Goal: Browse casually: Explore the website without a specific task or goal

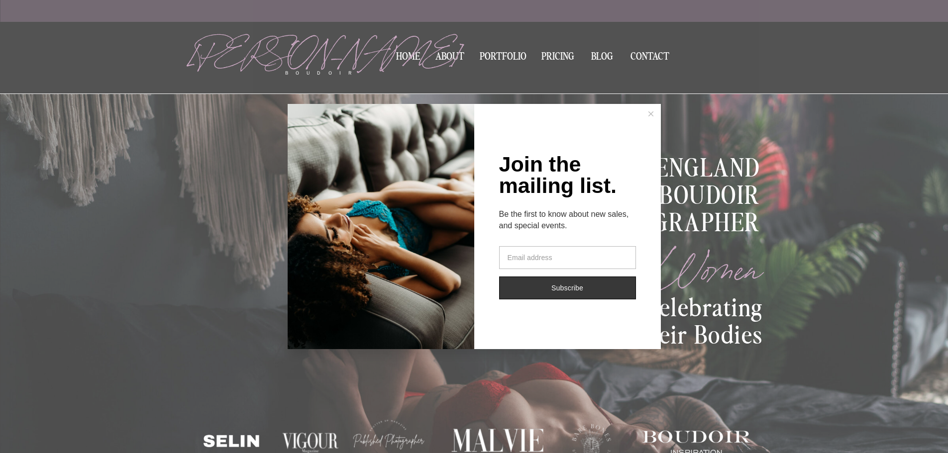
click at [651, 114] on icon at bounding box center [650, 113] width 5 height 5
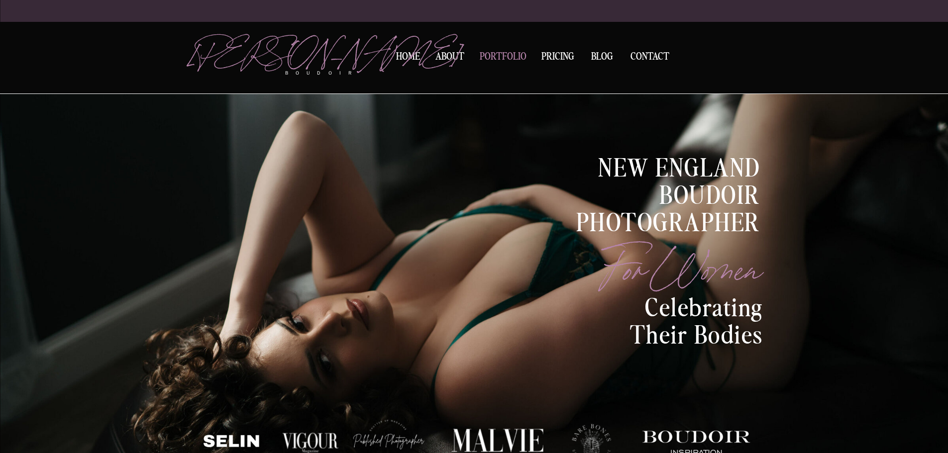
click at [516, 54] on nav "Portfolio" at bounding box center [503, 58] width 54 height 13
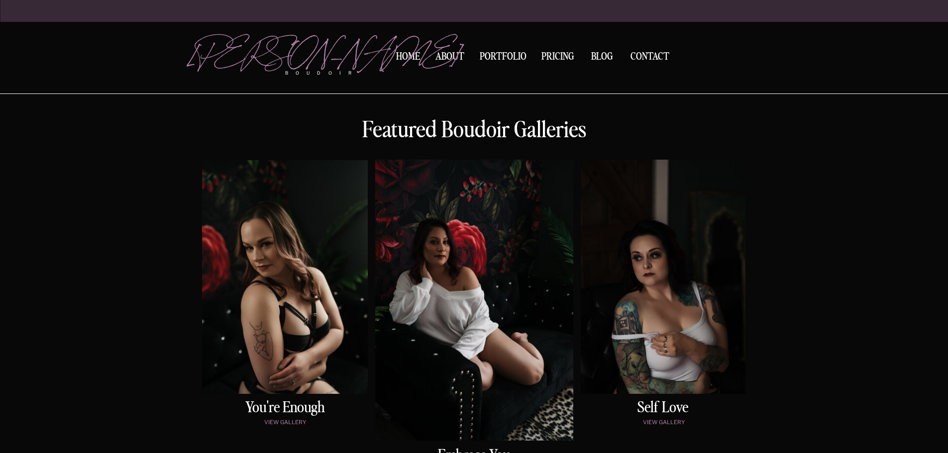
scroll to position [448, 0]
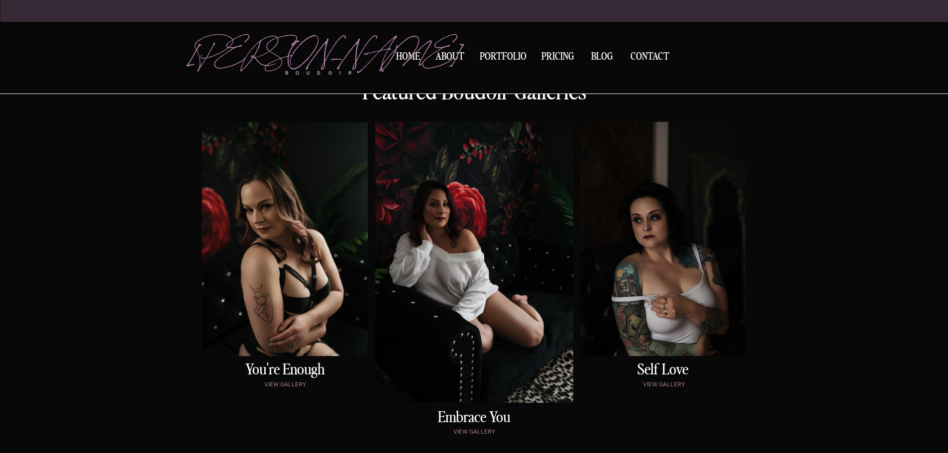
click at [276, 209] on div at bounding box center [285, 239] width 166 height 234
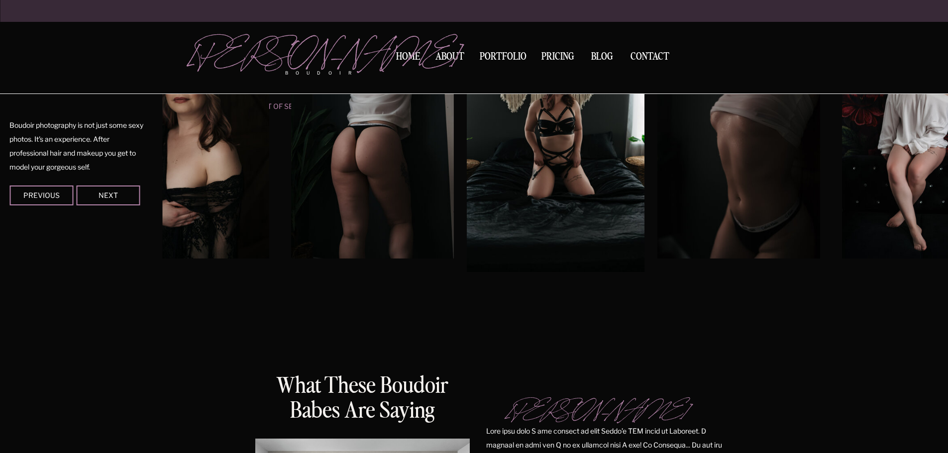
scroll to position [879, 0]
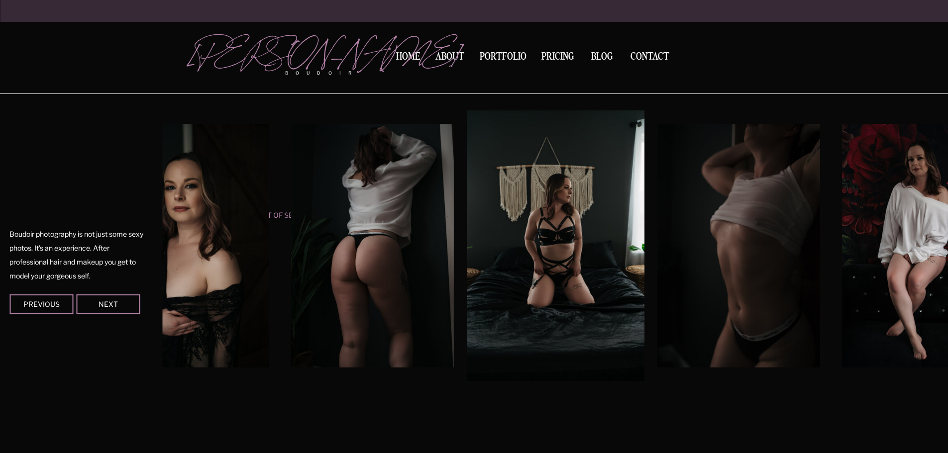
click at [115, 309] on div at bounding box center [108, 305] width 64 height 20
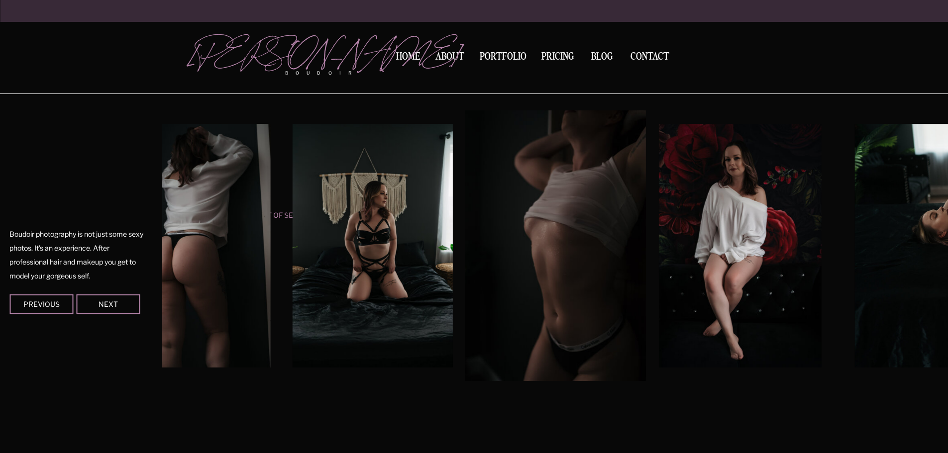
click at [115, 309] on div at bounding box center [108, 305] width 64 height 20
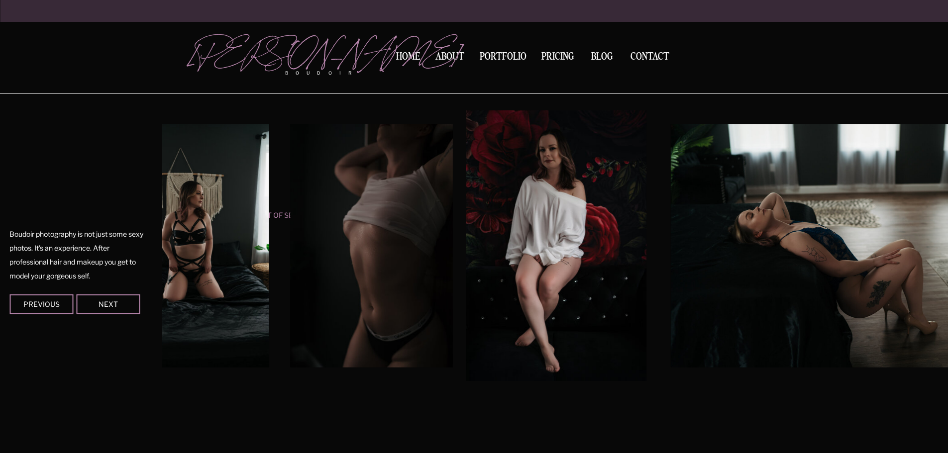
click at [115, 309] on div at bounding box center [108, 305] width 64 height 20
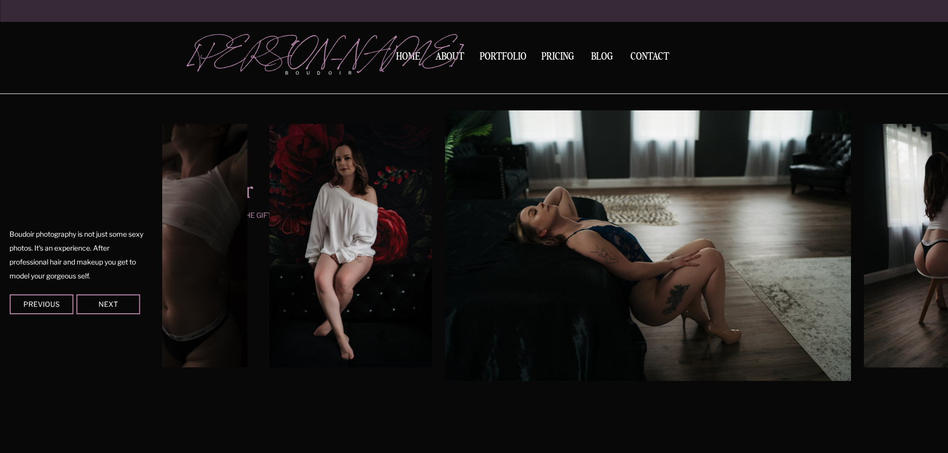
click at [115, 309] on div at bounding box center [108, 305] width 64 height 20
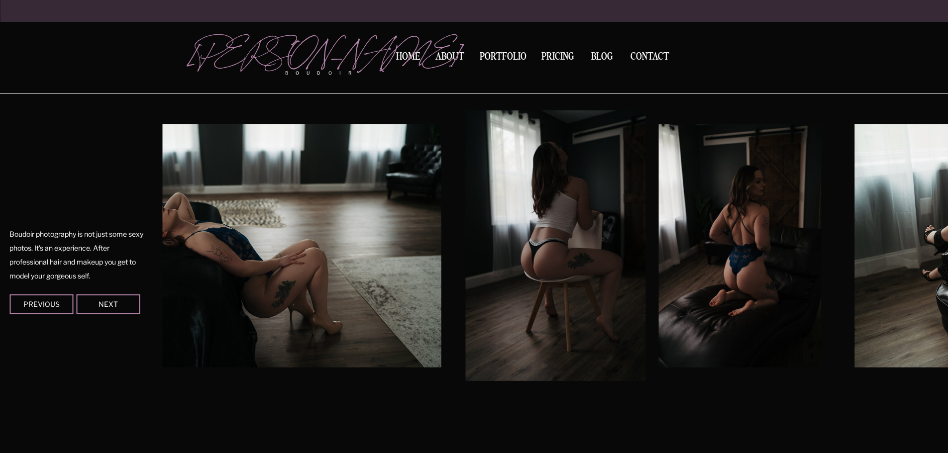
click at [115, 310] on div at bounding box center [108, 305] width 64 height 20
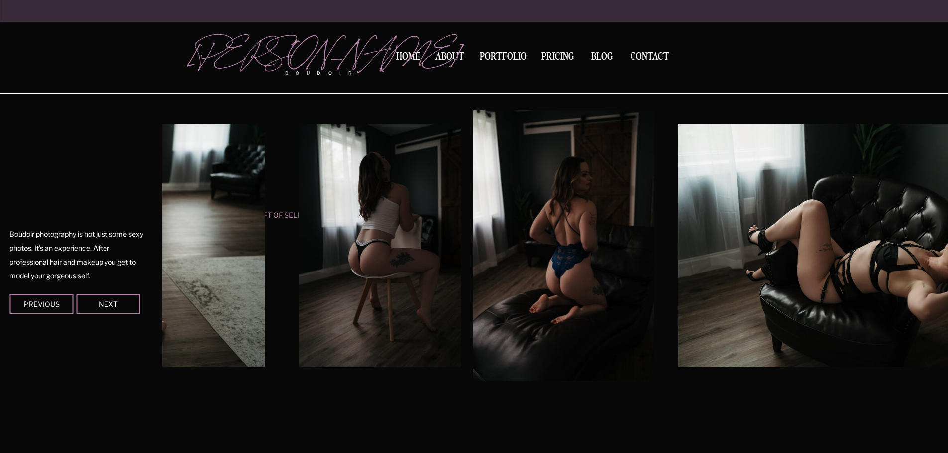
click at [115, 310] on div at bounding box center [108, 305] width 64 height 20
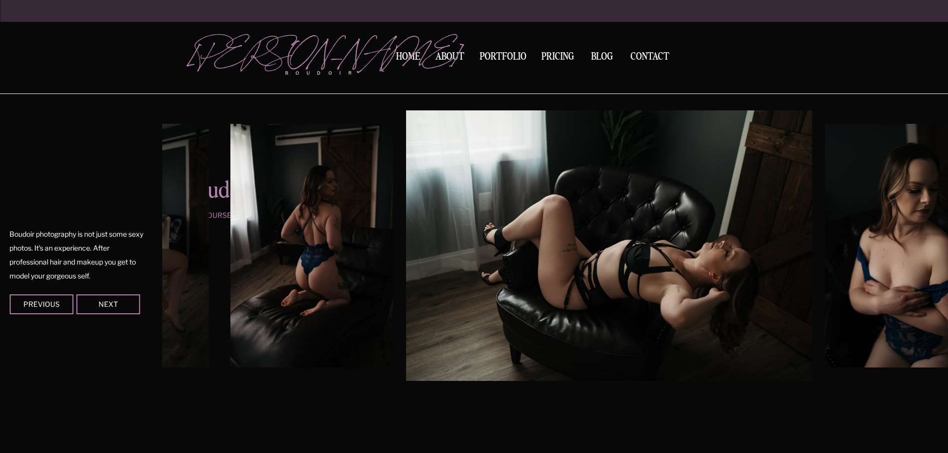
click at [115, 310] on div at bounding box center [108, 305] width 64 height 20
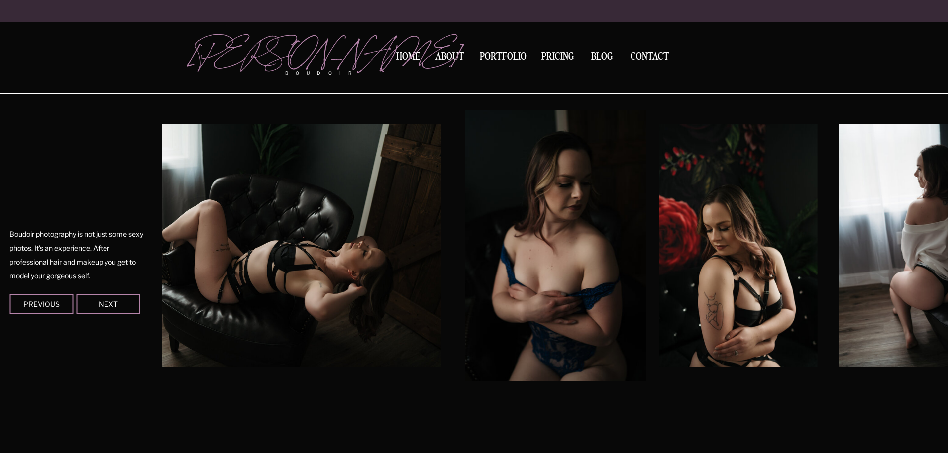
click at [115, 310] on div at bounding box center [108, 305] width 64 height 20
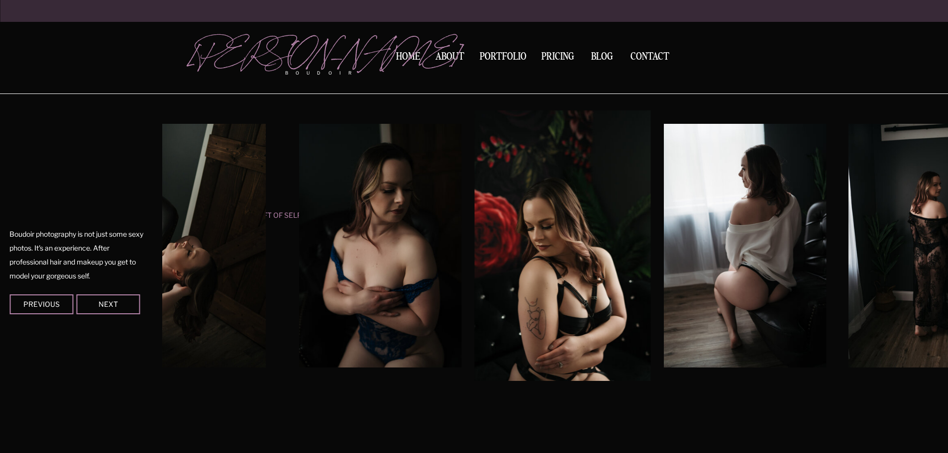
click at [115, 310] on div at bounding box center [108, 305] width 64 height 20
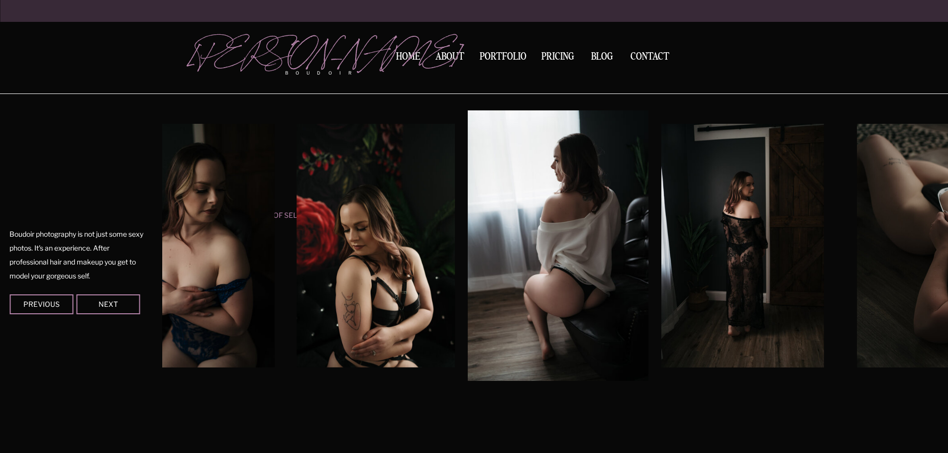
click at [115, 310] on div at bounding box center [108, 305] width 64 height 20
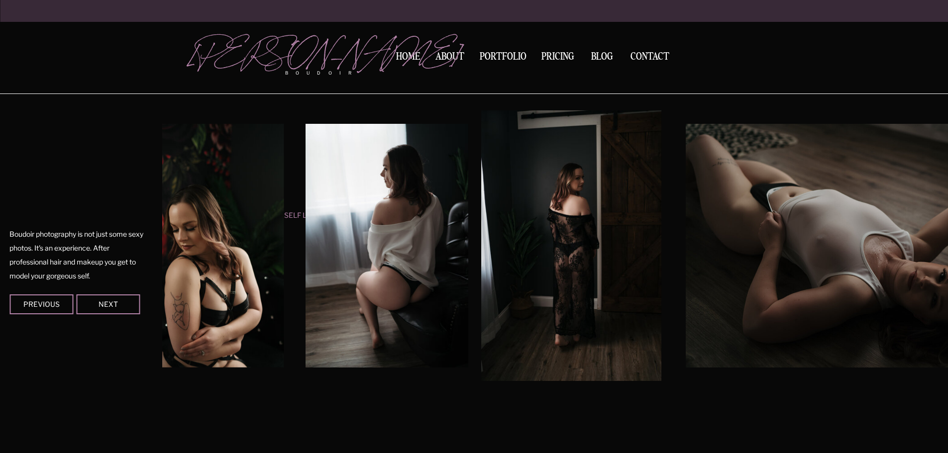
click at [115, 310] on div at bounding box center [108, 305] width 64 height 20
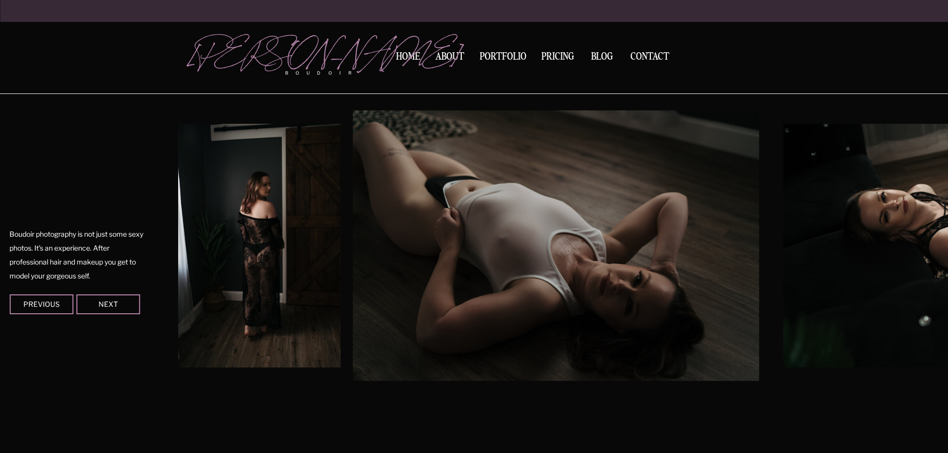
click at [115, 310] on div at bounding box center [108, 305] width 64 height 20
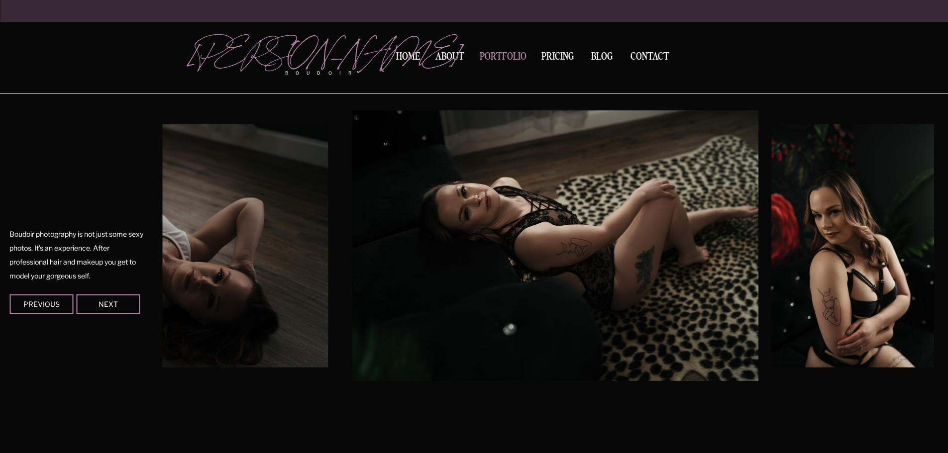
click at [506, 56] on nav "Portfolio" at bounding box center [503, 58] width 54 height 13
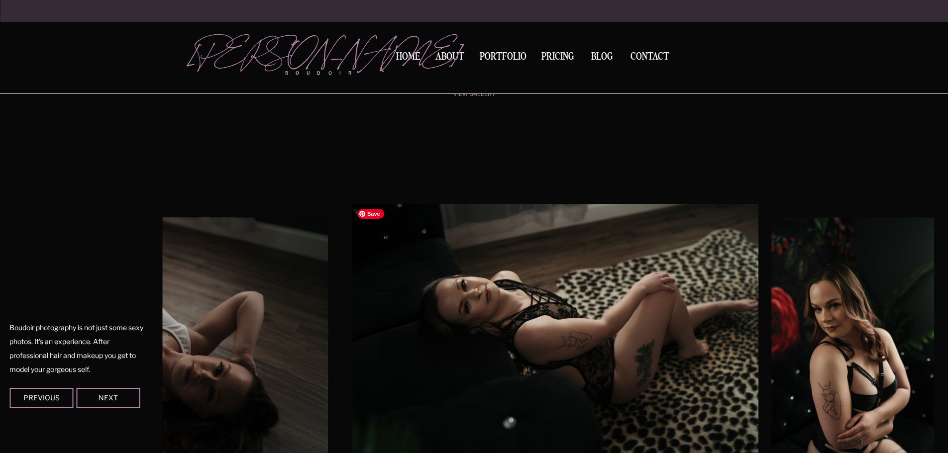
scroll to position [487, 0]
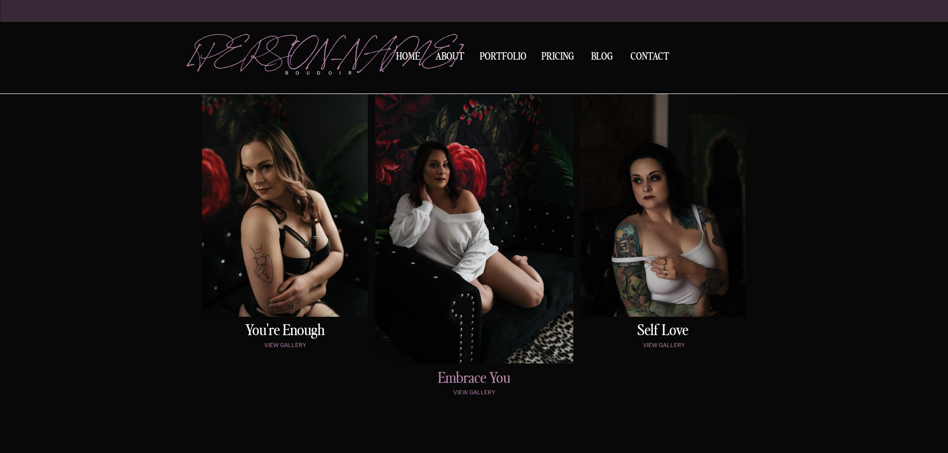
click at [474, 382] on h2 "embrace You" at bounding box center [474, 378] width 167 height 15
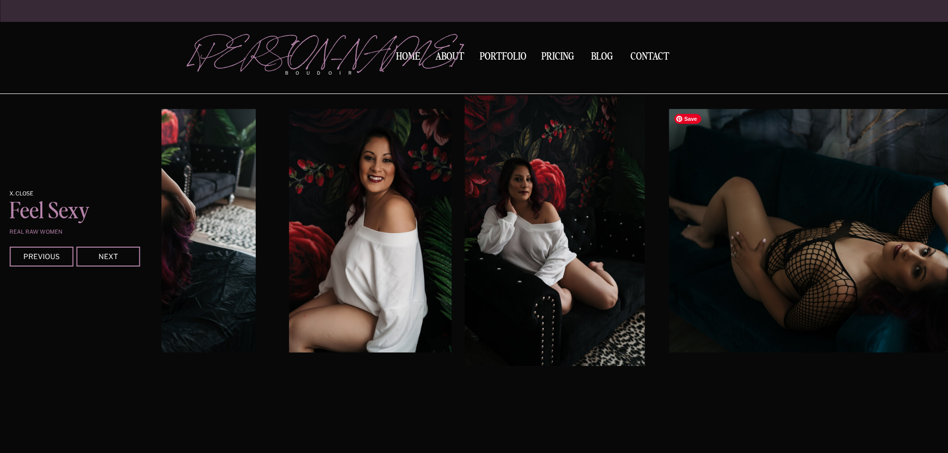
scroll to position [1183, 0]
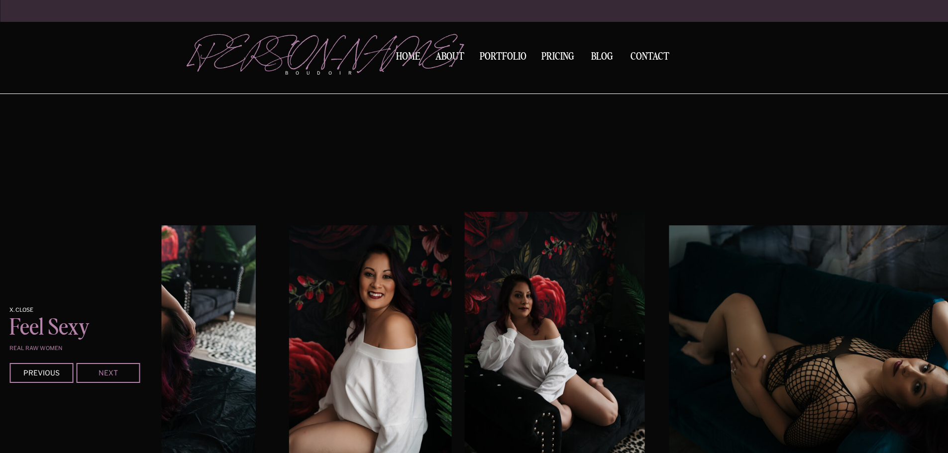
click at [104, 375] on div "Next" at bounding box center [108, 373] width 60 height 6
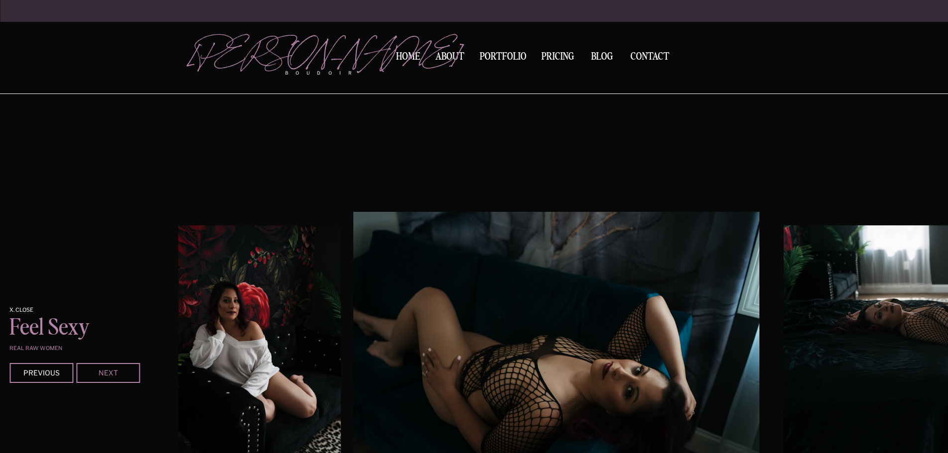
click at [104, 375] on div "Next" at bounding box center [108, 373] width 60 height 6
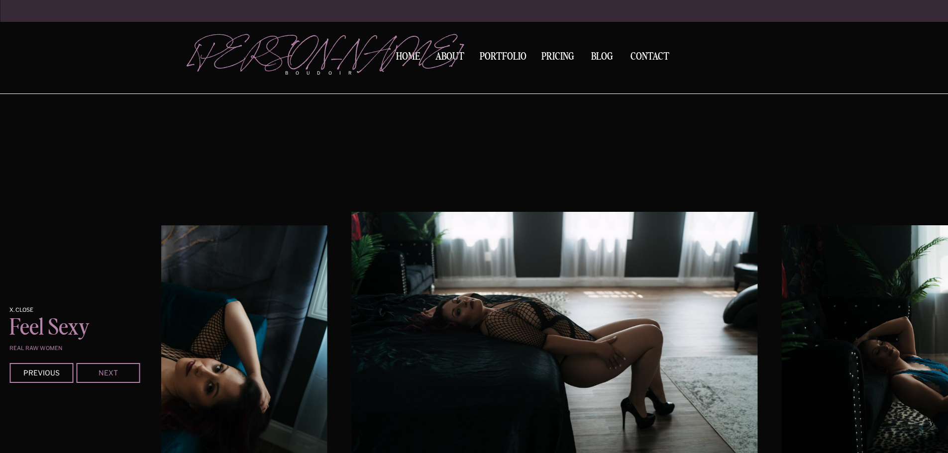
click at [104, 375] on div "Next" at bounding box center [108, 373] width 60 height 6
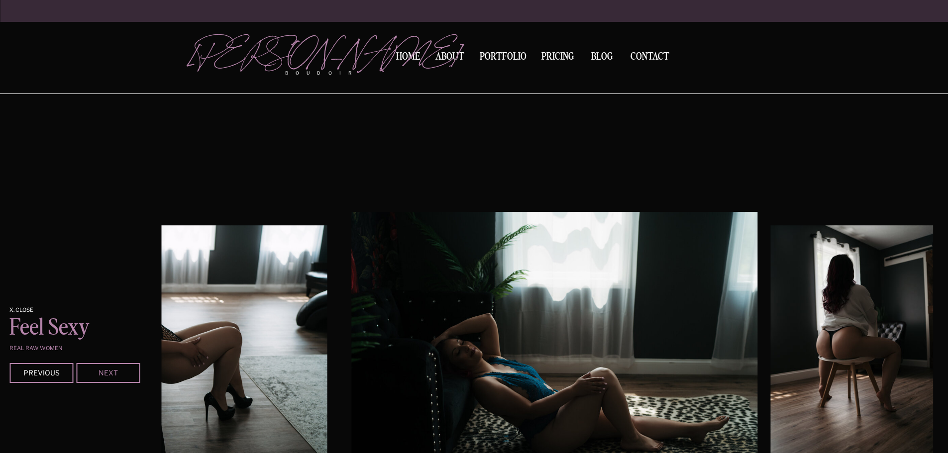
click at [104, 375] on div "Next" at bounding box center [108, 373] width 60 height 6
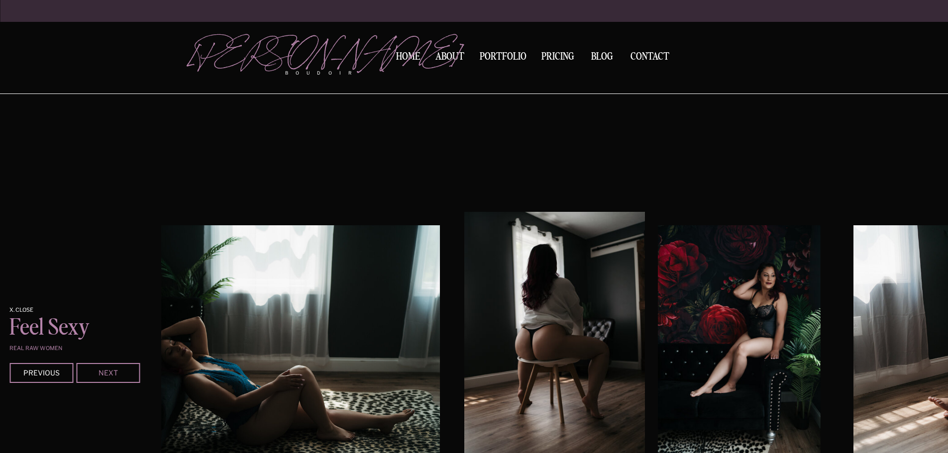
click at [104, 375] on div "Next" at bounding box center [108, 373] width 60 height 6
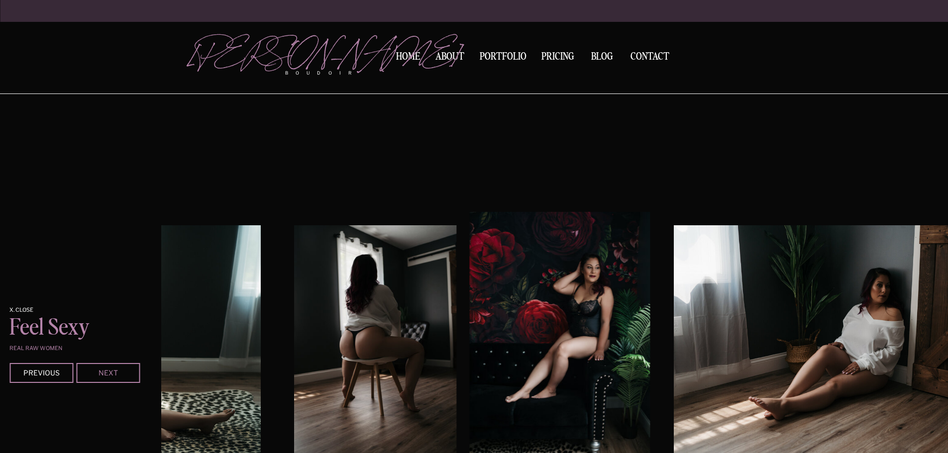
click at [104, 375] on div "Next" at bounding box center [108, 373] width 60 height 6
